Goal: Navigation & Orientation: Find specific page/section

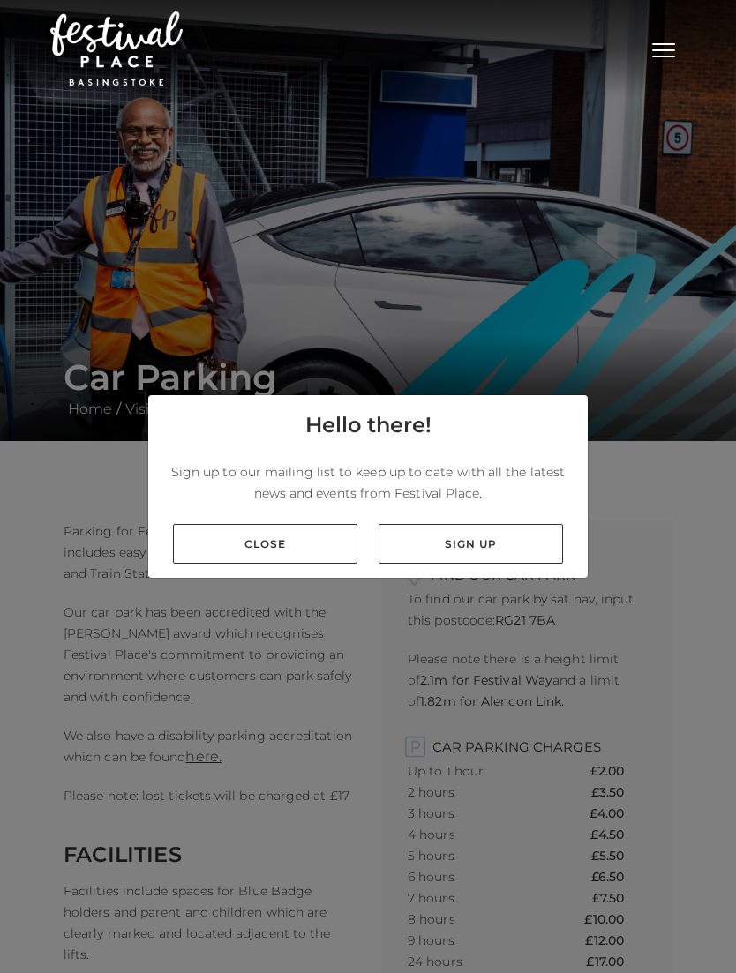
click at [310, 564] on link "Close" at bounding box center [265, 544] width 184 height 40
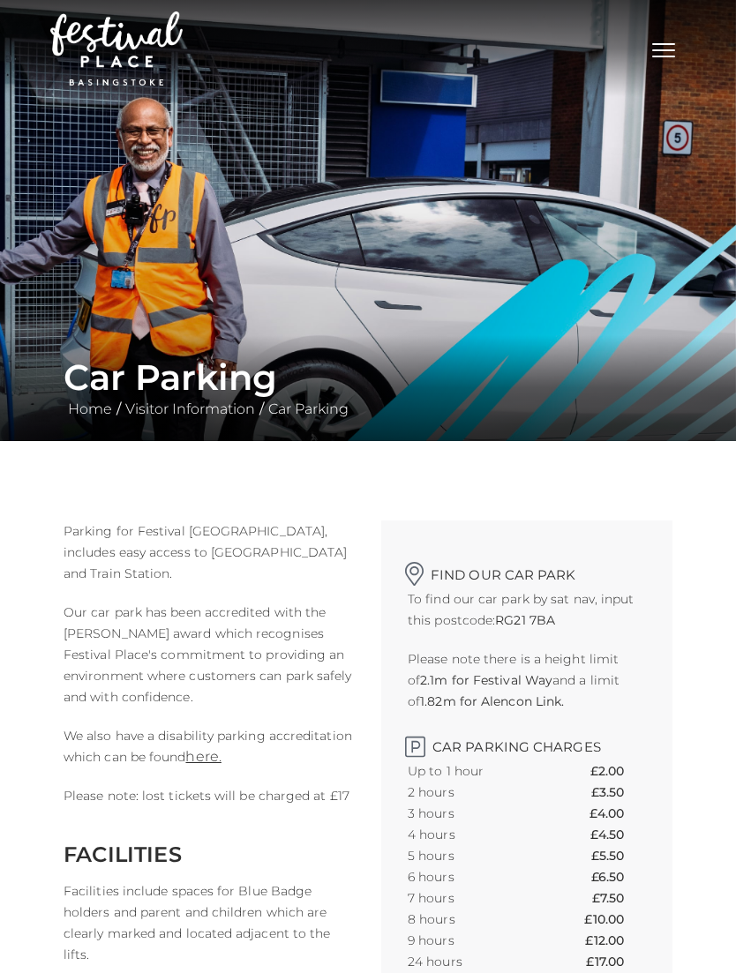
click at [666, 55] on button "Toggle navigation" at bounding box center [663, 48] width 44 height 26
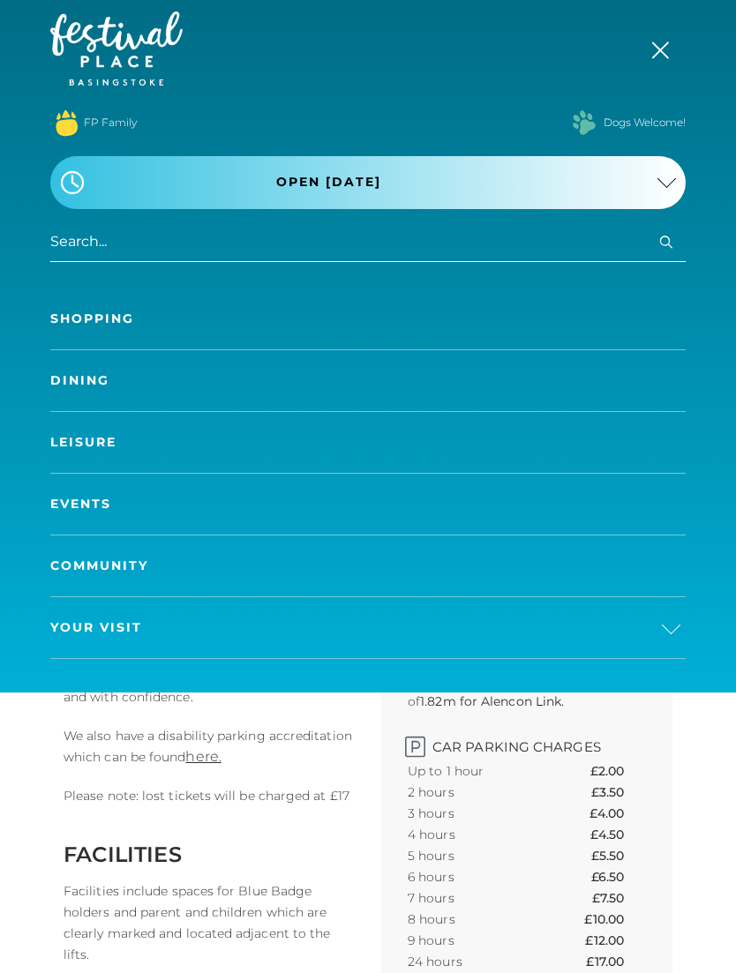
click at [93, 376] on link "Dining" at bounding box center [367, 380] width 635 height 61
click at [92, 378] on link "Dining" at bounding box center [367, 380] width 635 height 61
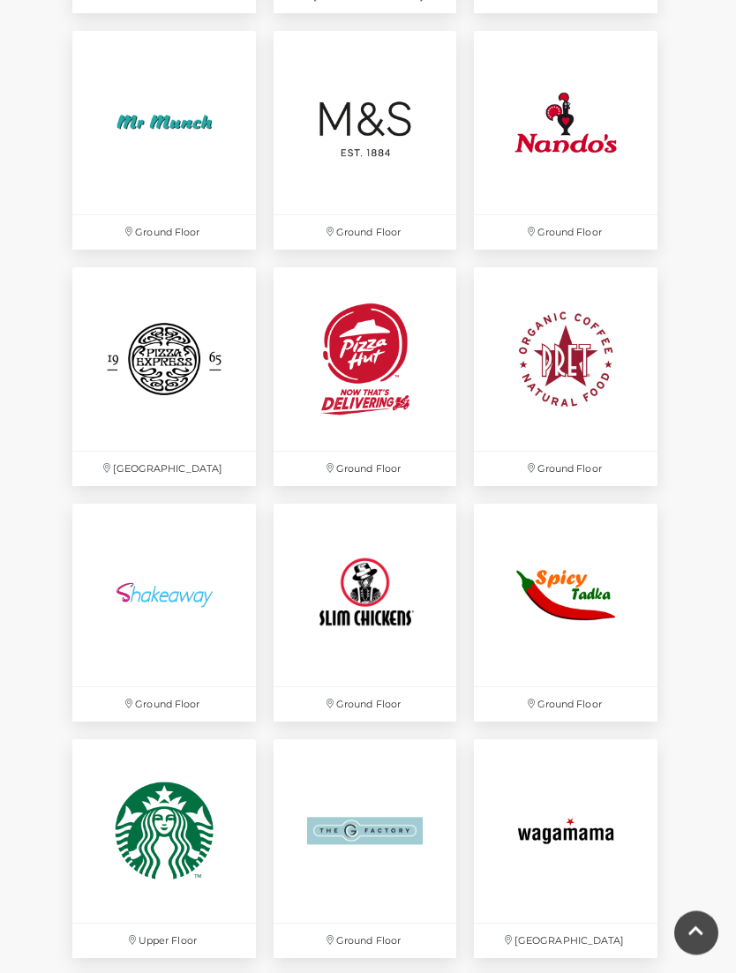
scroll to position [3308, 0]
click at [585, 603] on img at bounding box center [566, 596] width 184 height 184
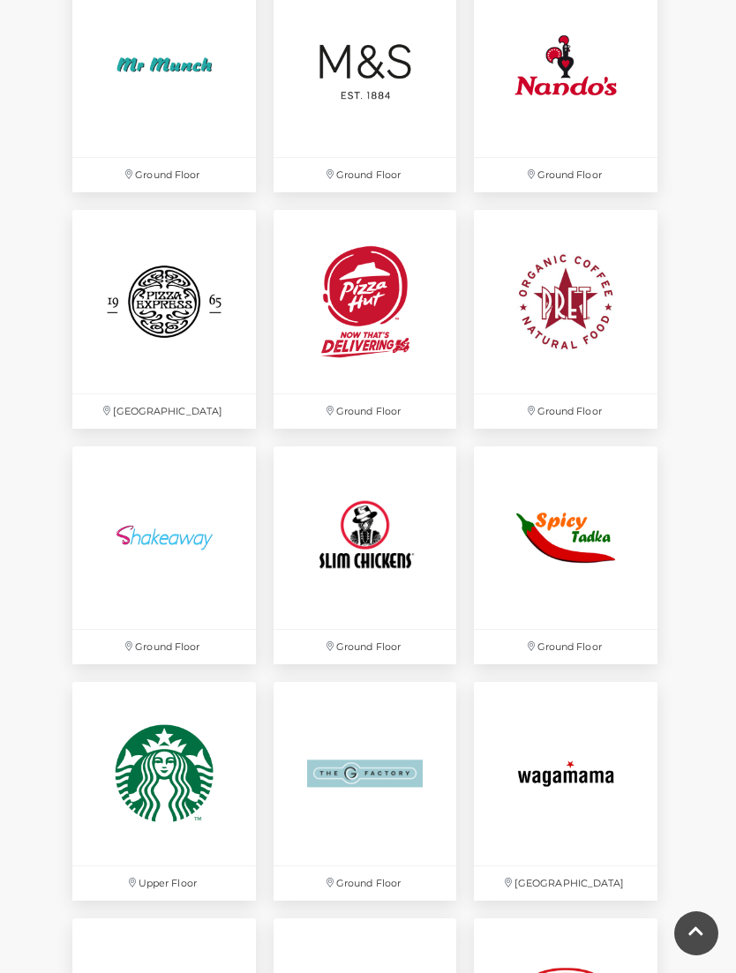
click at [588, 770] on img at bounding box center [566, 774] width 184 height 184
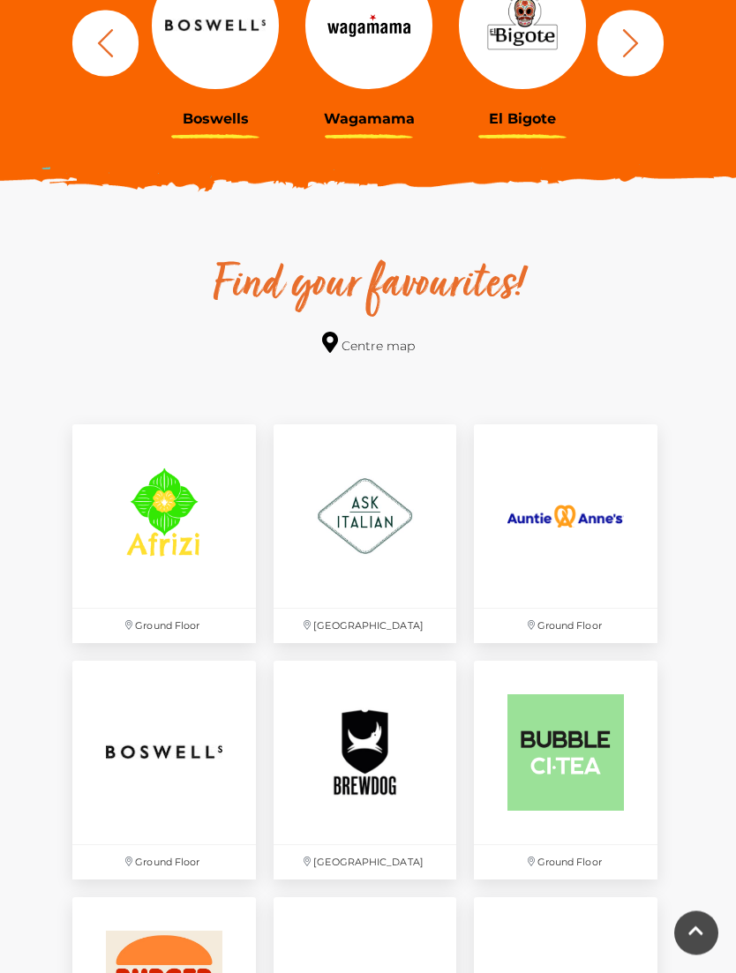
scroll to position [790, 0]
click at [401, 338] on link "Centre map" at bounding box center [368, 344] width 93 height 24
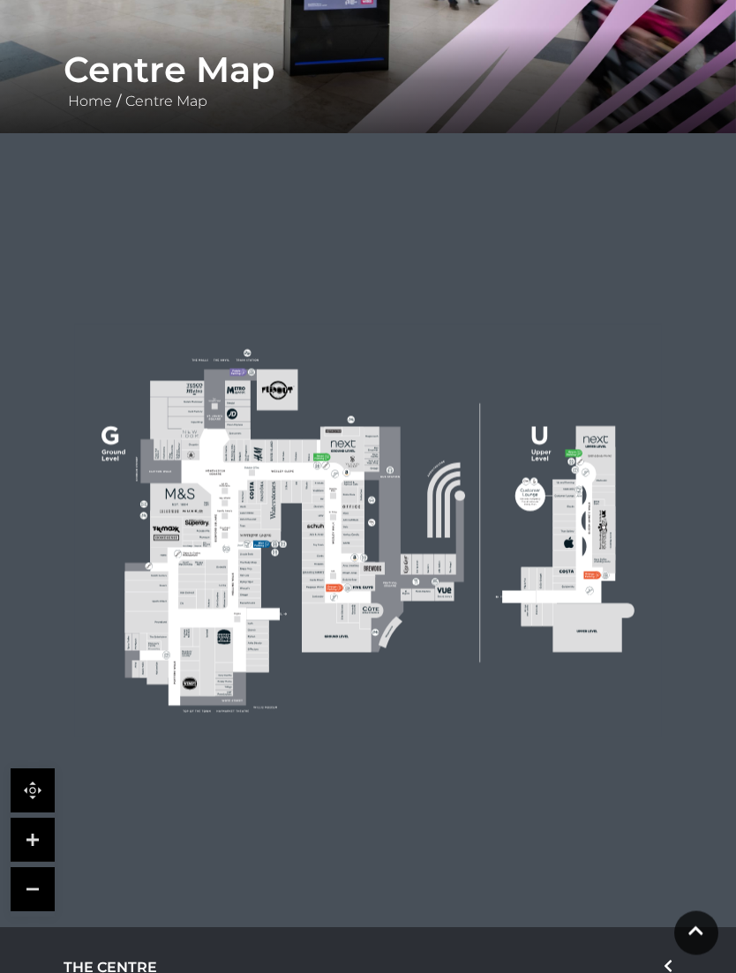
scroll to position [303, 0]
